Goal: Task Accomplishment & Management: Manage account settings

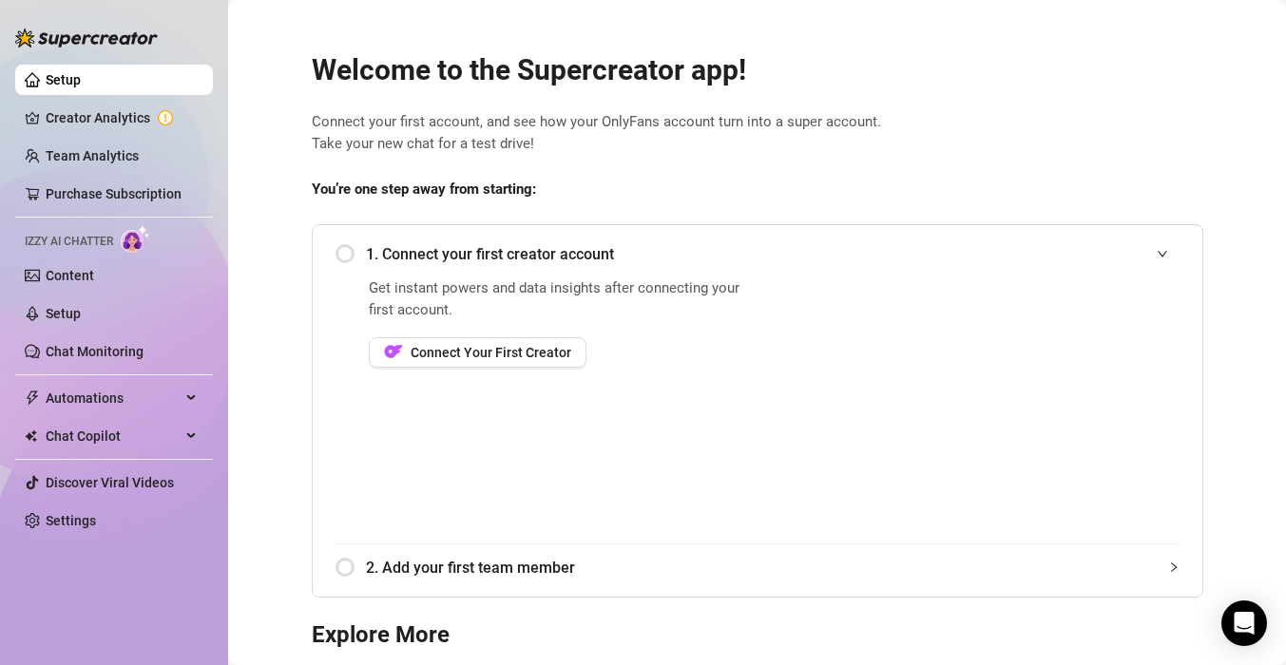
click at [342, 256] on div "1. Connect your first creator account" at bounding box center [757, 254] width 844 height 47
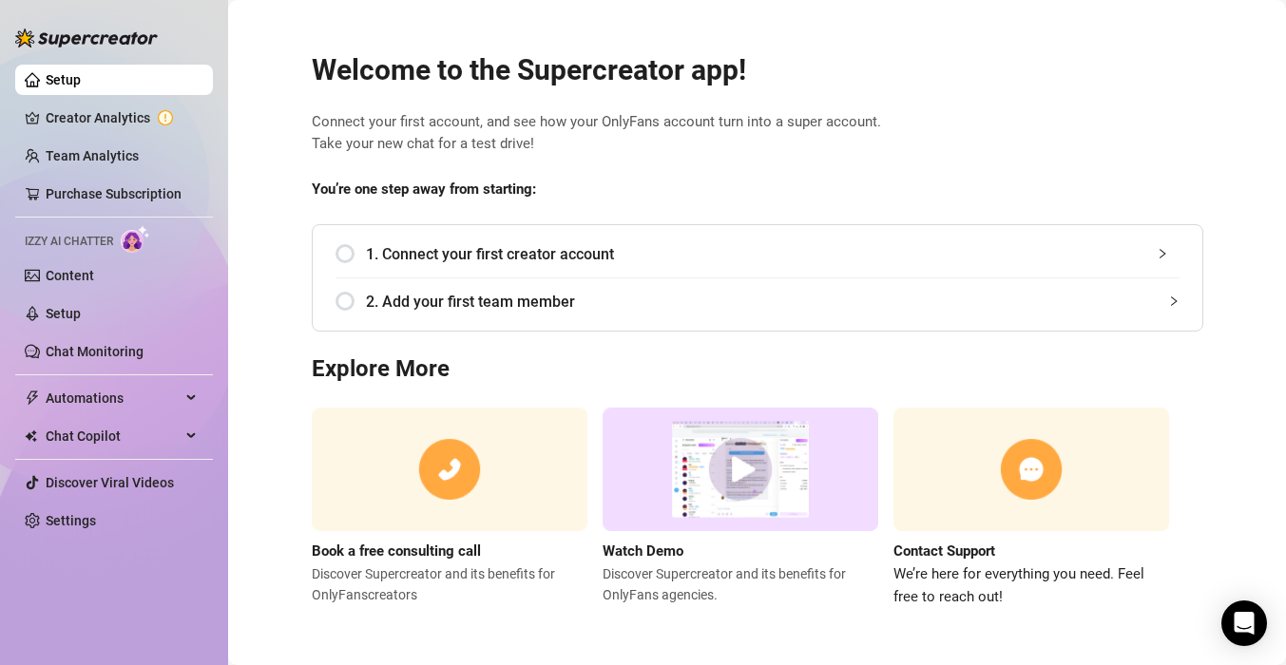
click at [1185, 408] on div "Book a free consulting call Discover Supercreator and its benefits for OnlyFans…" at bounding box center [757, 508] width 891 height 200
click at [100, 122] on link "Creator Analytics" at bounding box center [122, 118] width 152 height 30
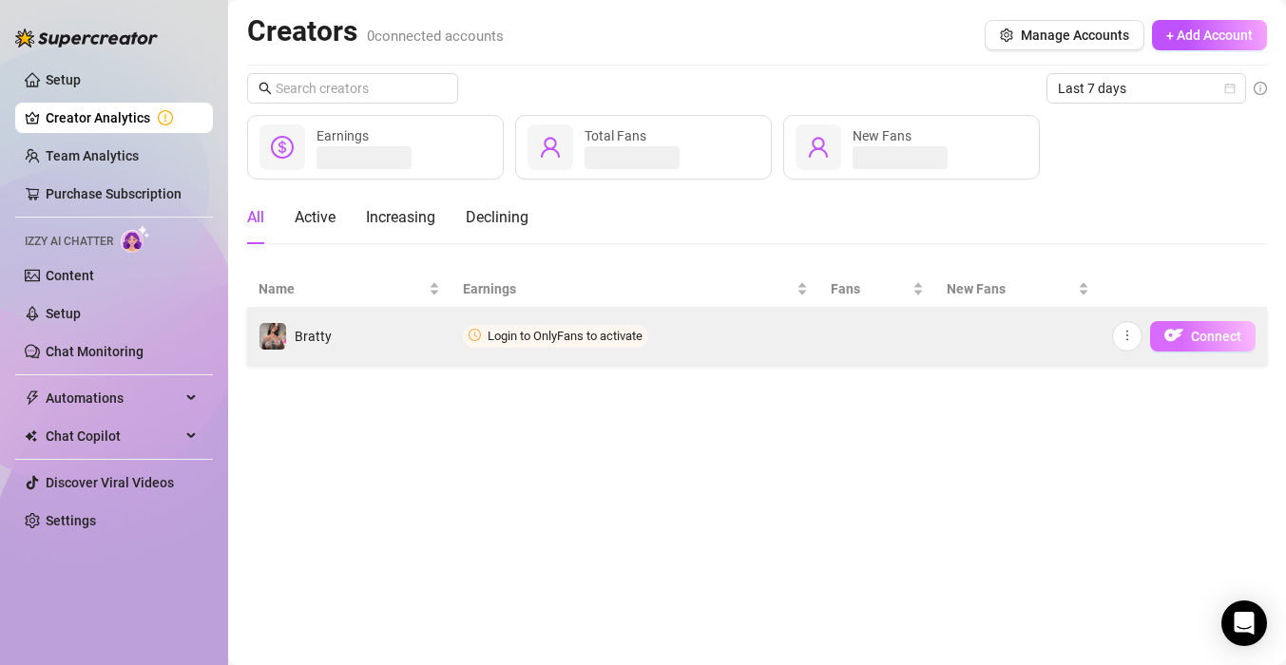
click at [1187, 341] on button "Connect" at bounding box center [1202, 336] width 105 height 30
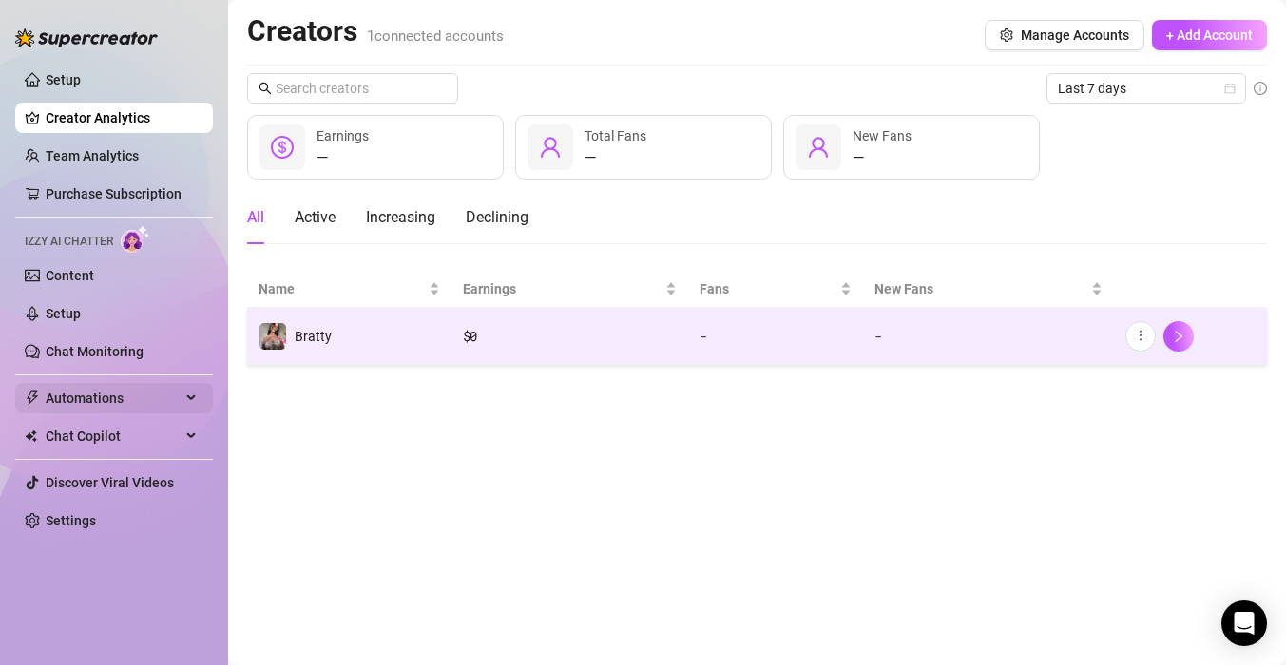
click at [94, 404] on span "Automations" at bounding box center [113, 398] width 135 height 30
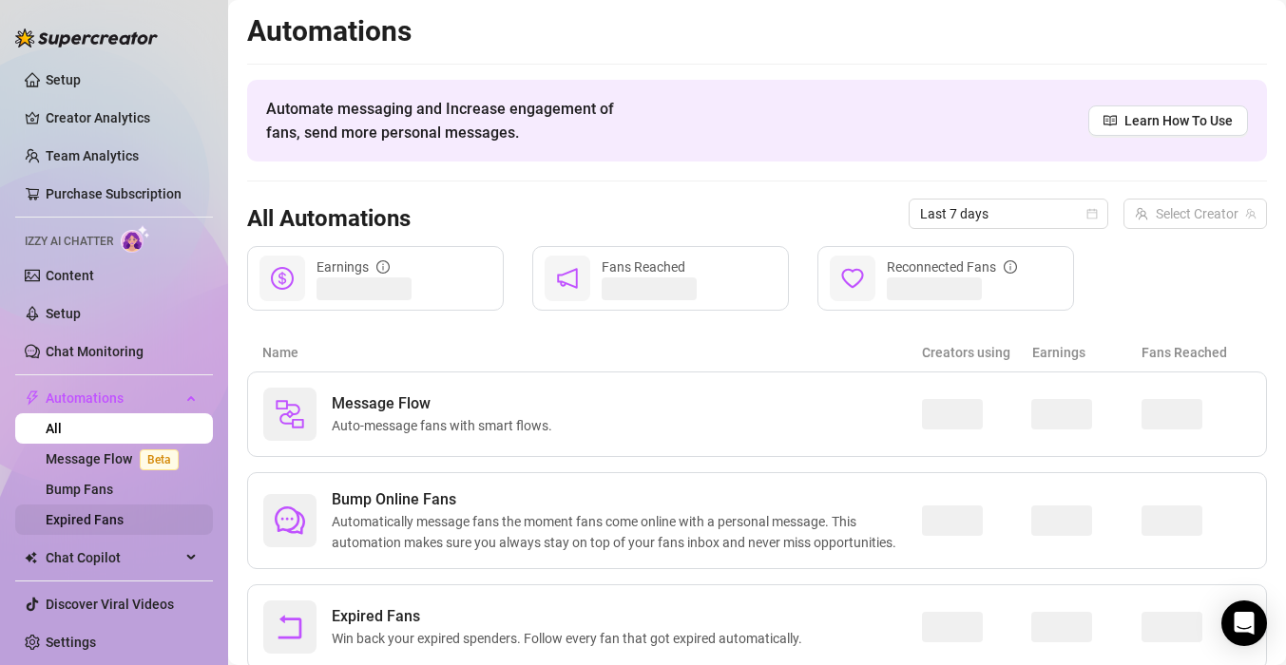
click at [104, 527] on link "Expired Fans" at bounding box center [85, 519] width 78 height 15
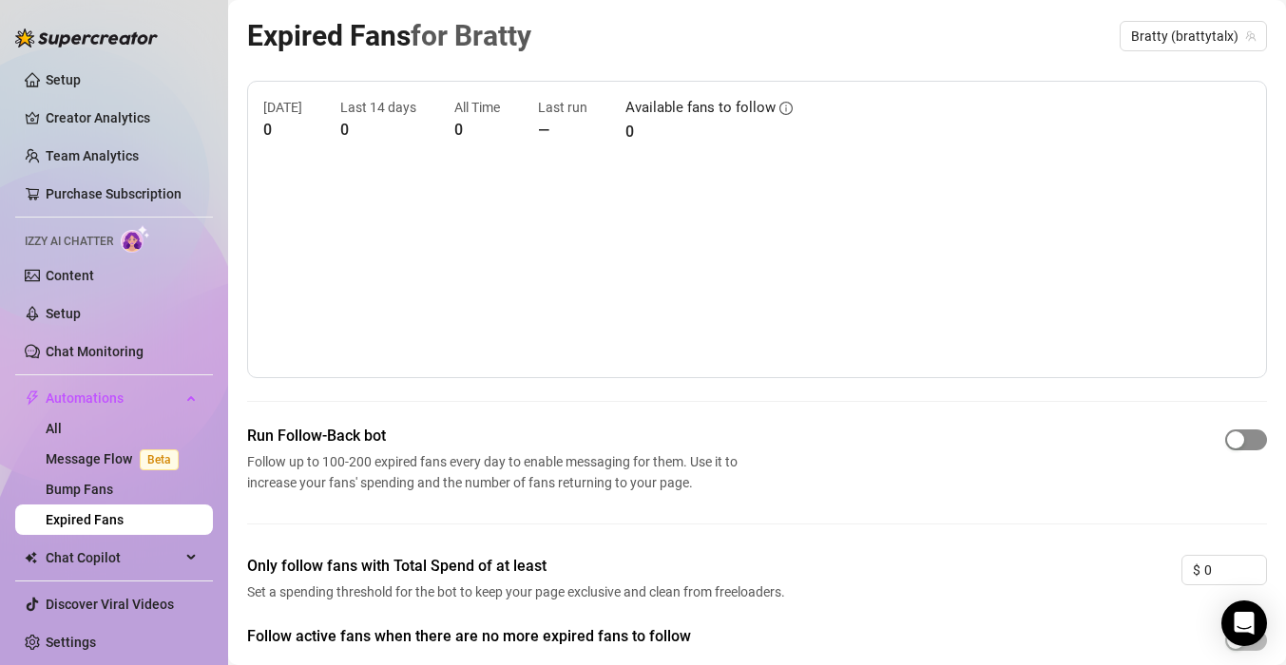
click at [1247, 442] on button "button" at bounding box center [1246, 440] width 42 height 21
click at [1078, 578] on div "Only follow fans with Total Spend of at least Set a spending threshold for the …" at bounding box center [757, 590] width 1020 height 70
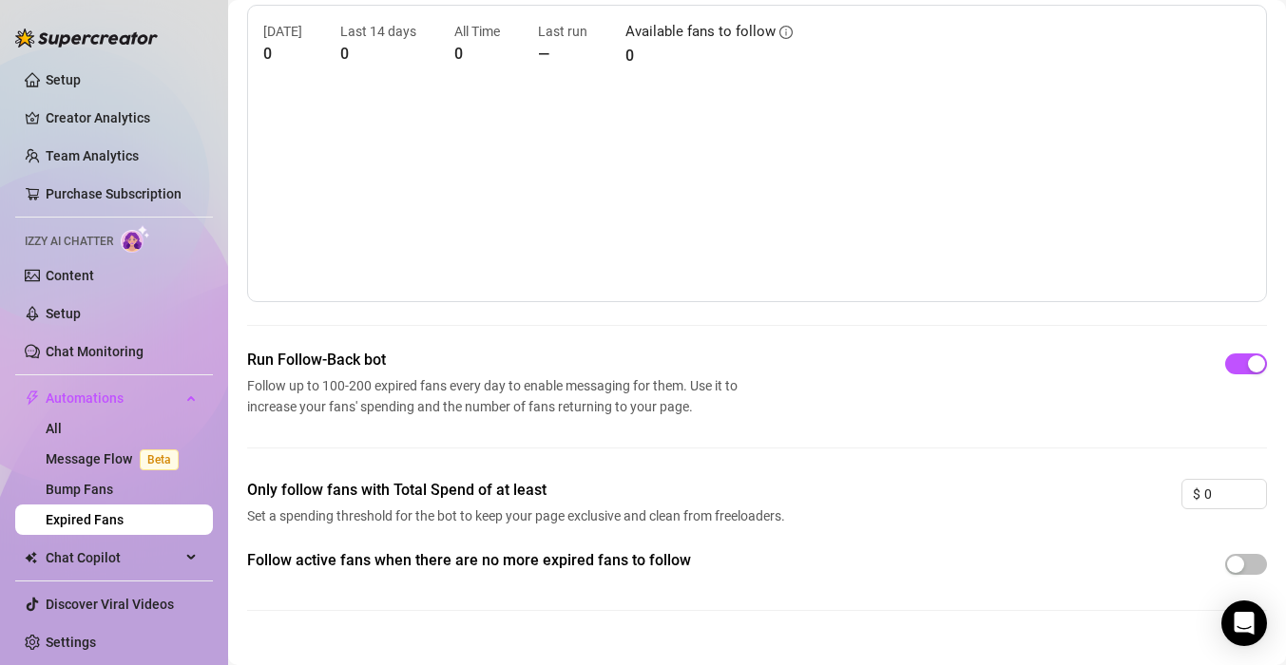
scroll to position [109, 0]
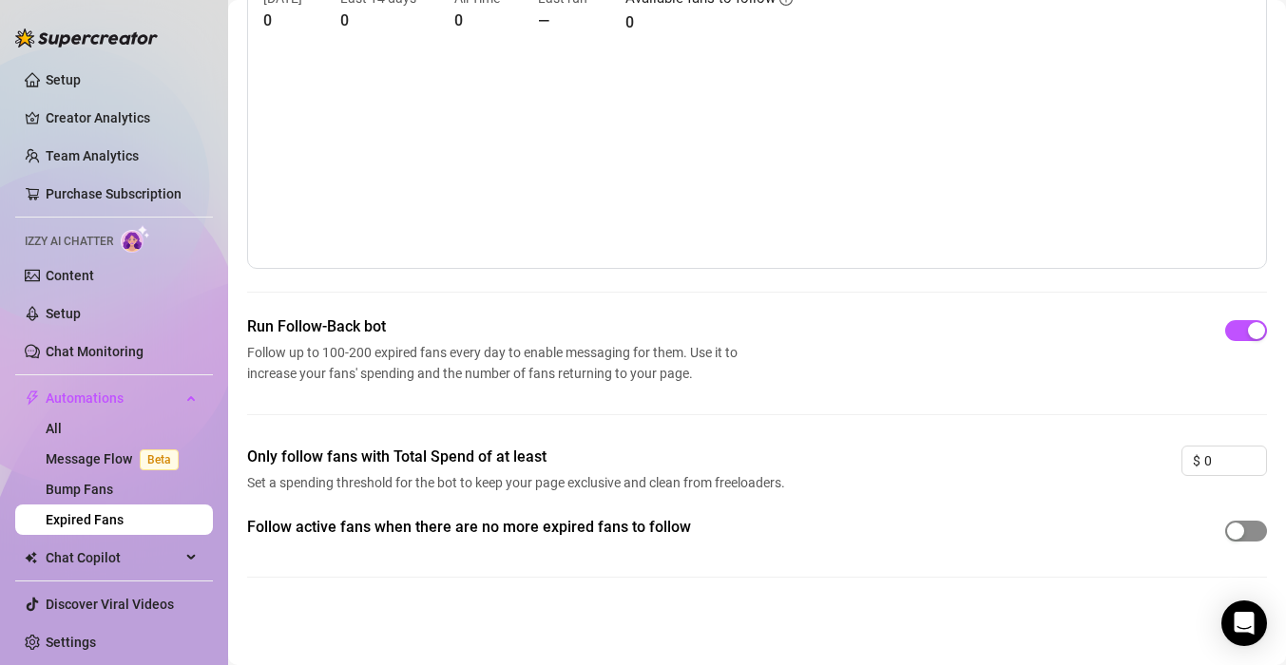
click at [1245, 534] on button "button" at bounding box center [1246, 531] width 42 height 21
click at [964, 429] on div "Run Follow-Back bot Follow up to 100-200 expired fans every day to enable messa…" at bounding box center [757, 380] width 1020 height 130
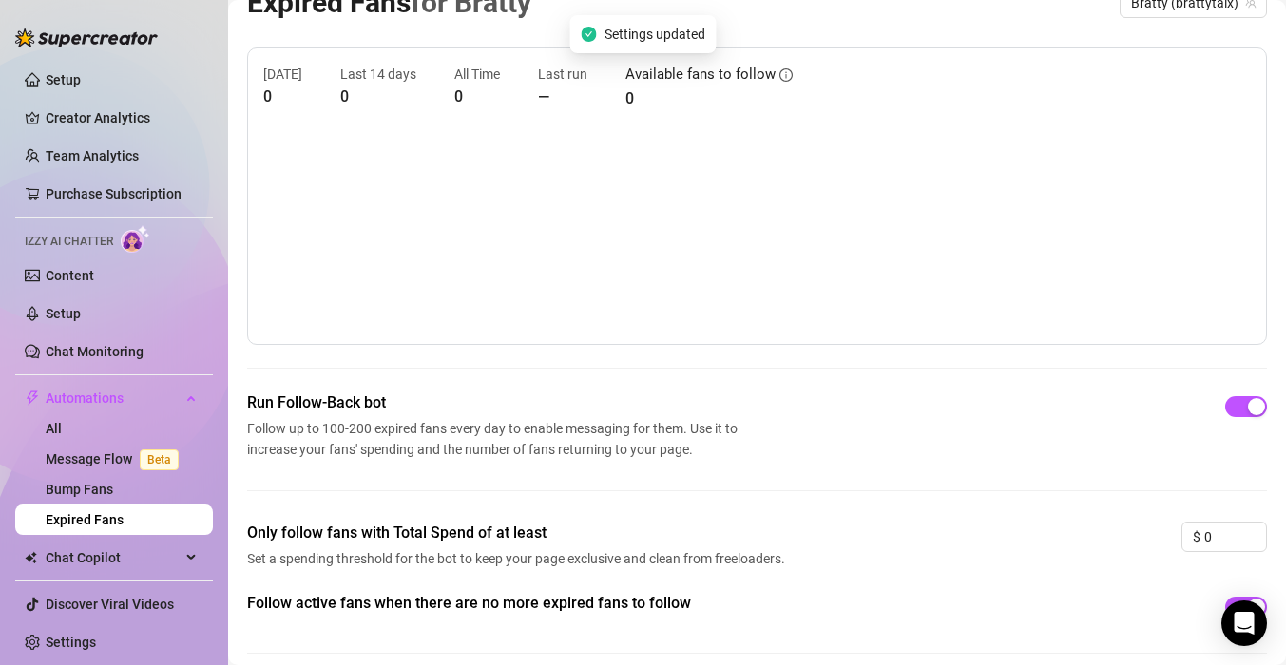
scroll to position [0, 0]
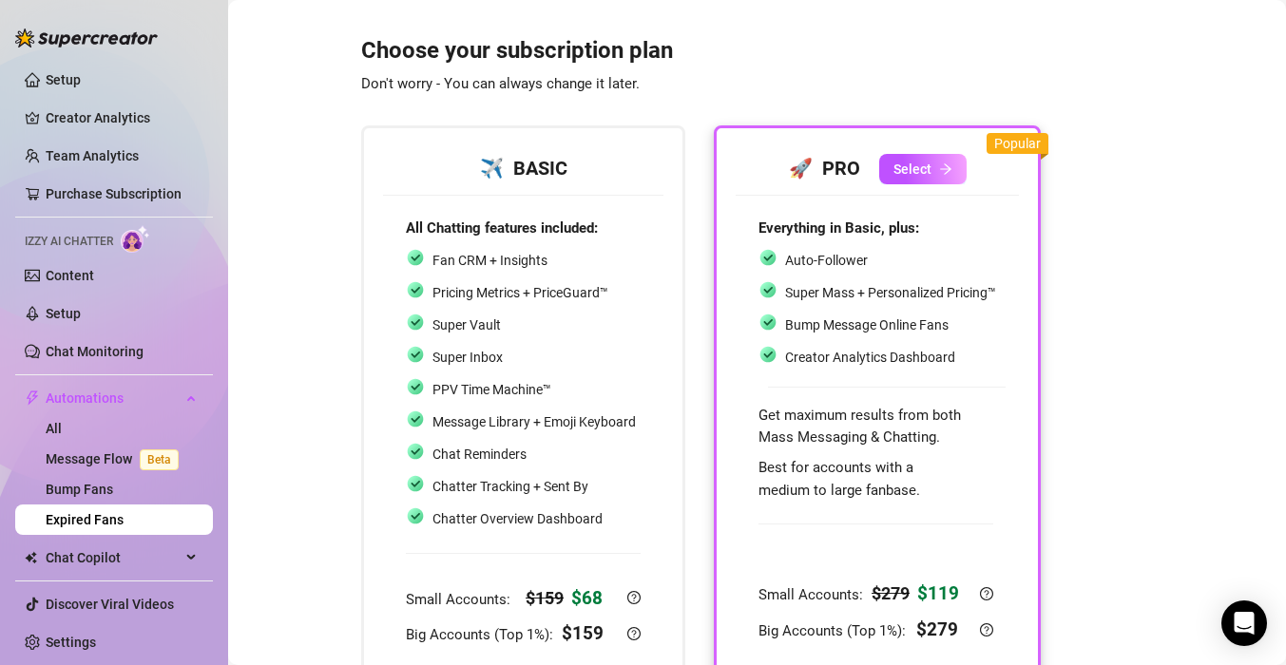
click at [1178, 353] on div "Choose your subscription plan Don't worry - You can always change it later. ✈️ …" at bounding box center [757, 375] width 1020 height 725
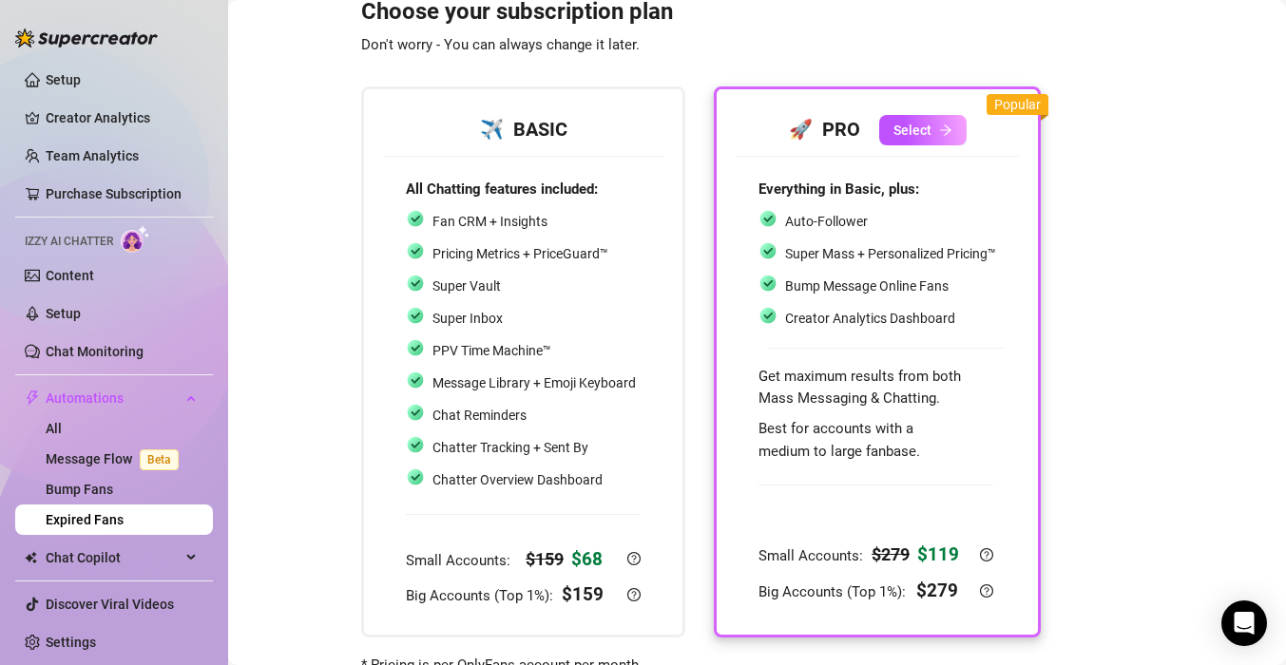
scroll to position [38, 0]
